Goal: Information Seeking & Learning: Check status

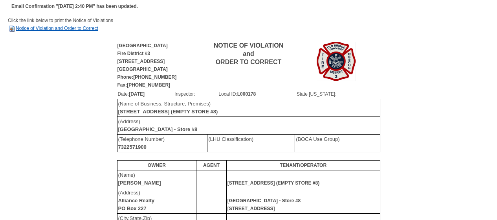
click at [51, 26] on link "Notice of Violation and Order to Correct" at bounding box center [53, 28] width 90 height 5
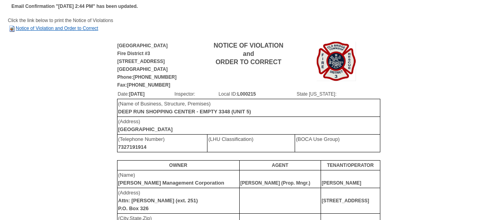
click at [39, 27] on link "Notice of Violation and Order to Correct" at bounding box center [53, 28] width 90 height 5
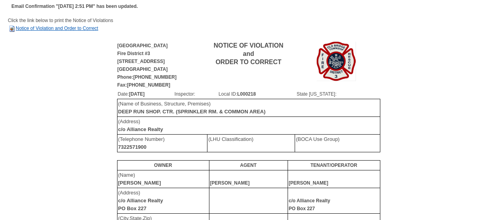
click at [46, 28] on link "Notice of Violation and Order to Correct" at bounding box center [53, 28] width 90 height 5
click at [32, 27] on link "Notice of Violation and Order to Correct" at bounding box center [53, 28] width 90 height 5
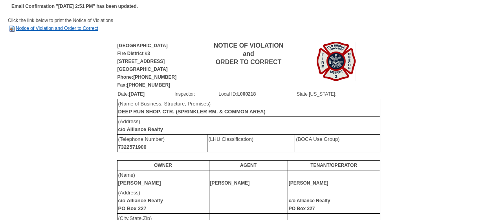
click at [44, 29] on link "Notice of Violation and Order to Correct" at bounding box center [53, 28] width 90 height 5
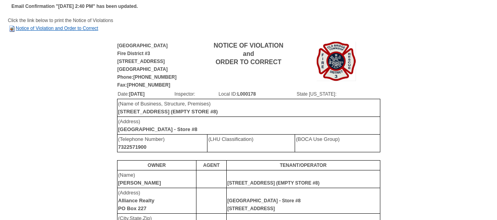
click at [64, 26] on link "Notice of Violation and Order to Correct" at bounding box center [53, 28] width 90 height 5
drag, startPoint x: 421, startPoint y: 55, endPoint x: 415, endPoint y: 49, distance: 8.6
